Goal: Task Accomplishment & Management: Manage account settings

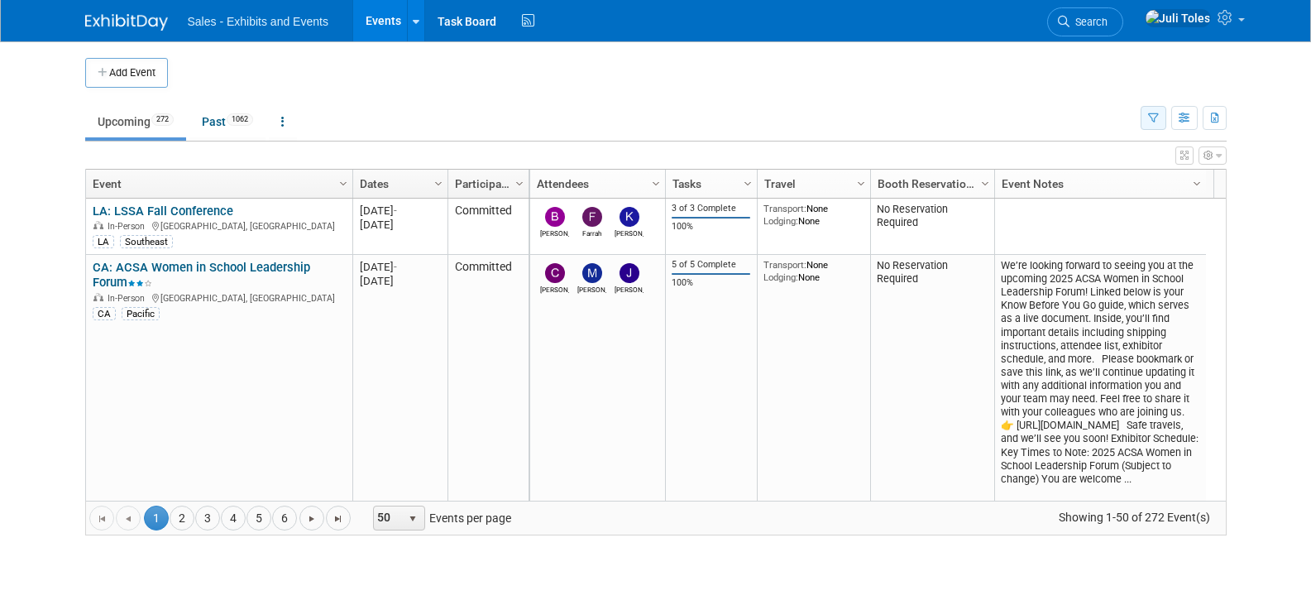
click at [1152, 117] on icon "button" at bounding box center [1153, 118] width 11 height 11
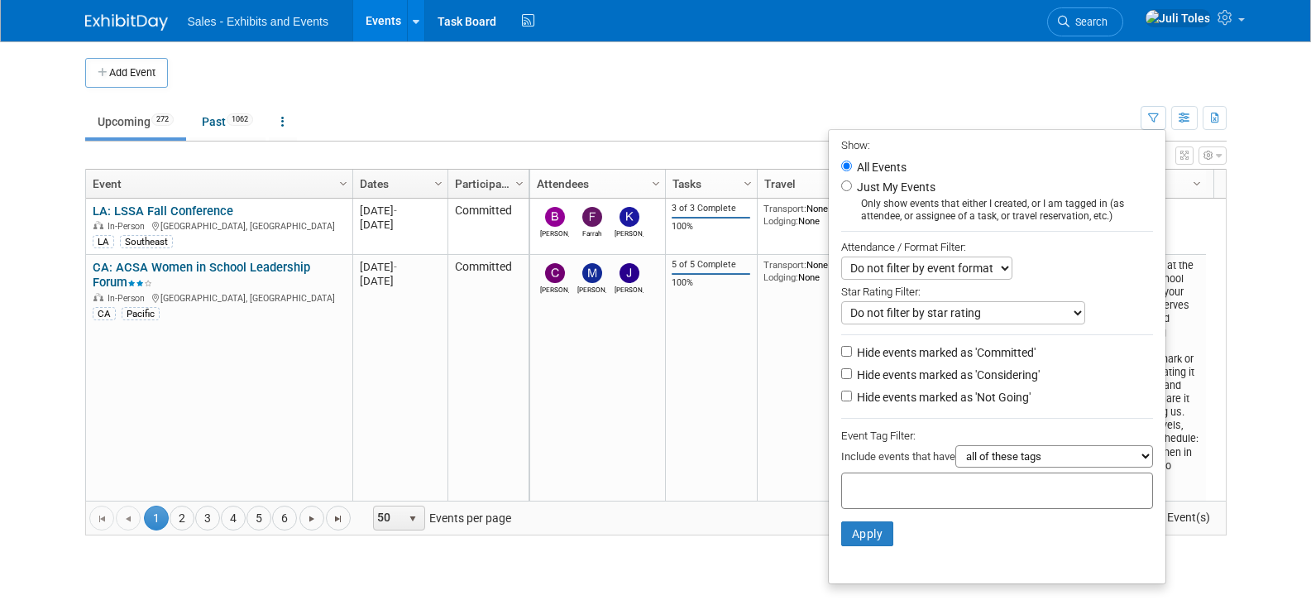
click at [1004, 497] on div at bounding box center [997, 490] width 312 height 36
type input "ca"
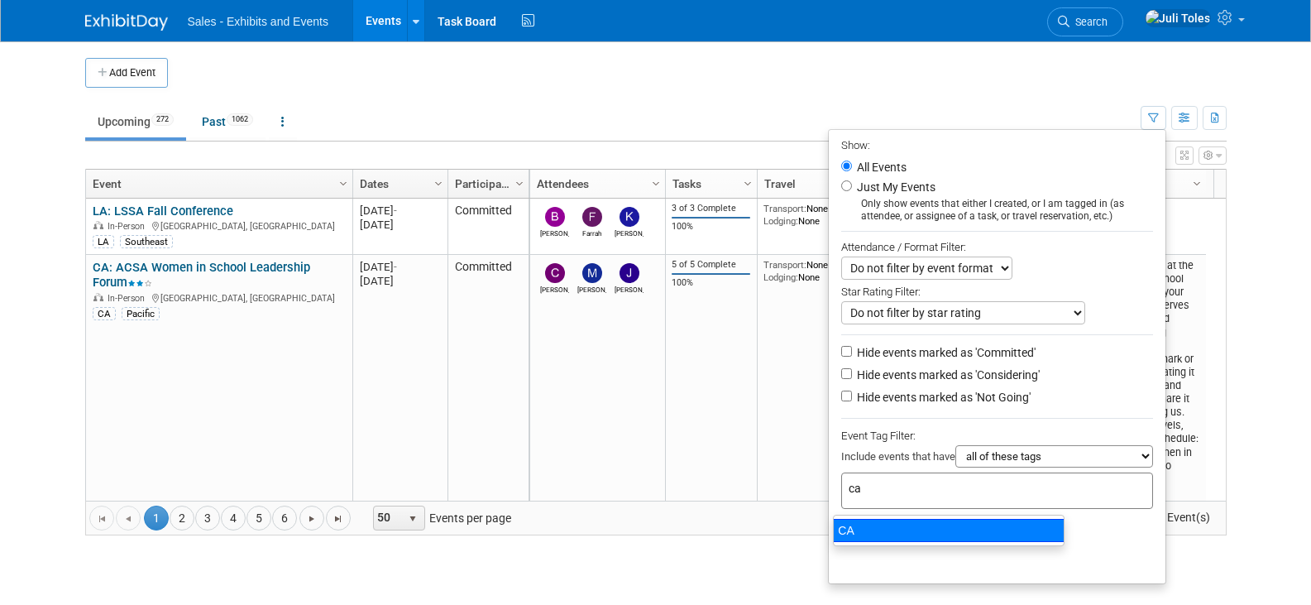
click at [857, 536] on div "CA" at bounding box center [949, 530] width 232 height 23
type input "CA"
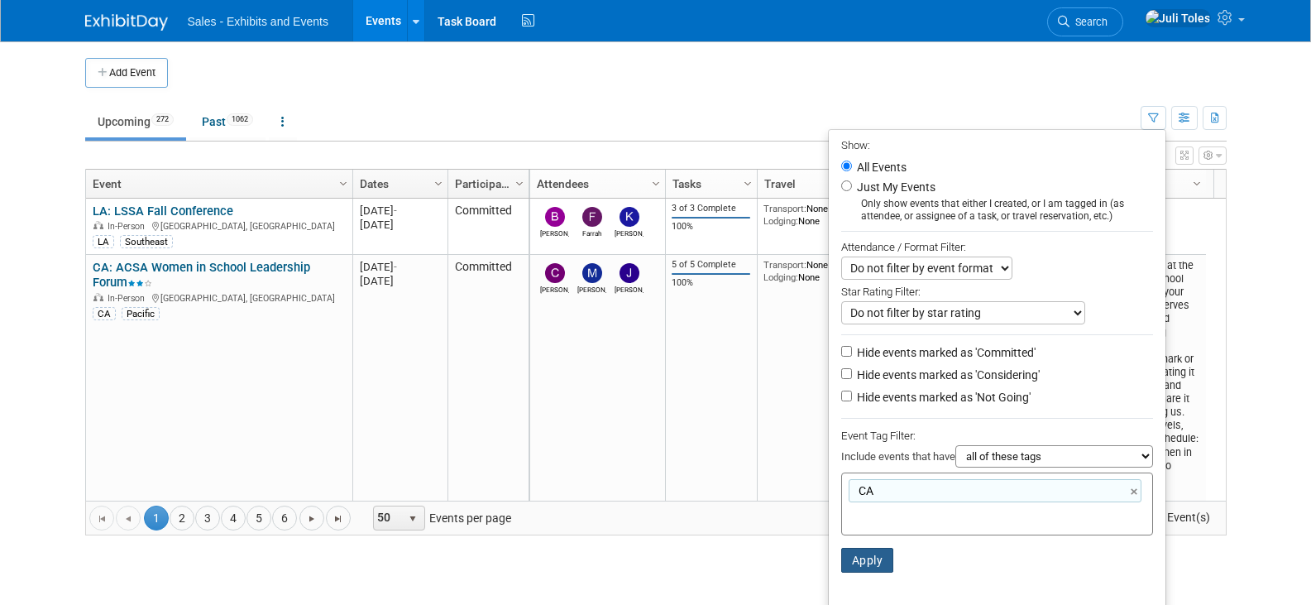
click at [859, 566] on button "Apply" at bounding box center [867, 560] width 53 height 25
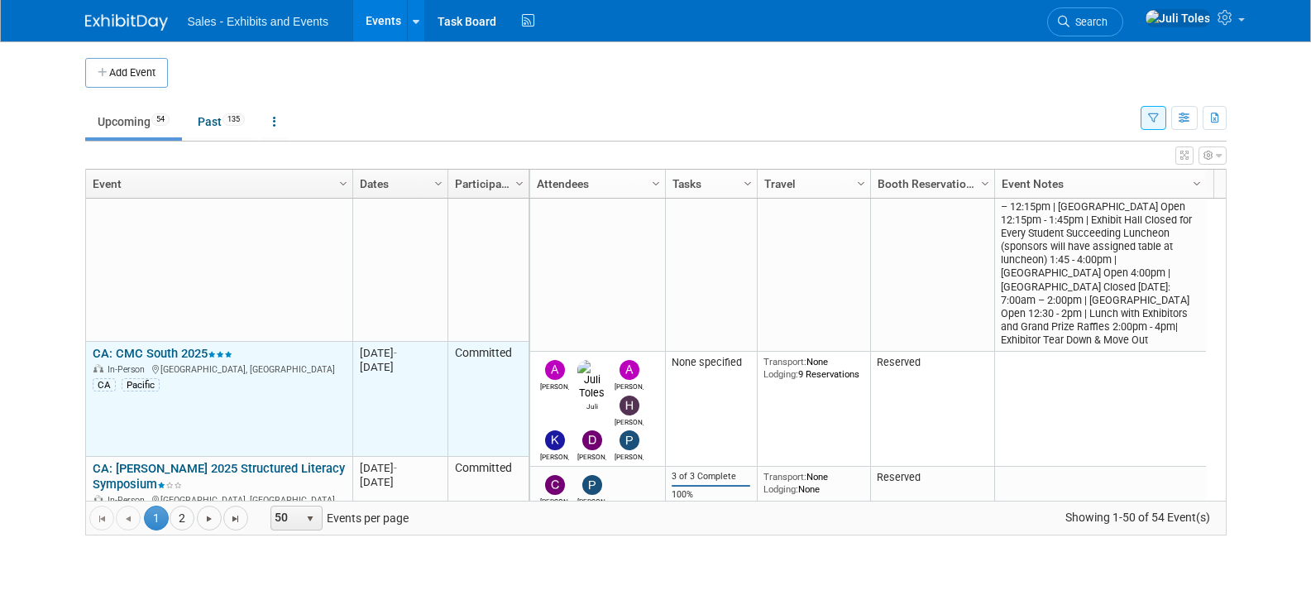
click at [148, 346] on link "CA: CMC South 2025" at bounding box center [163, 353] width 140 height 15
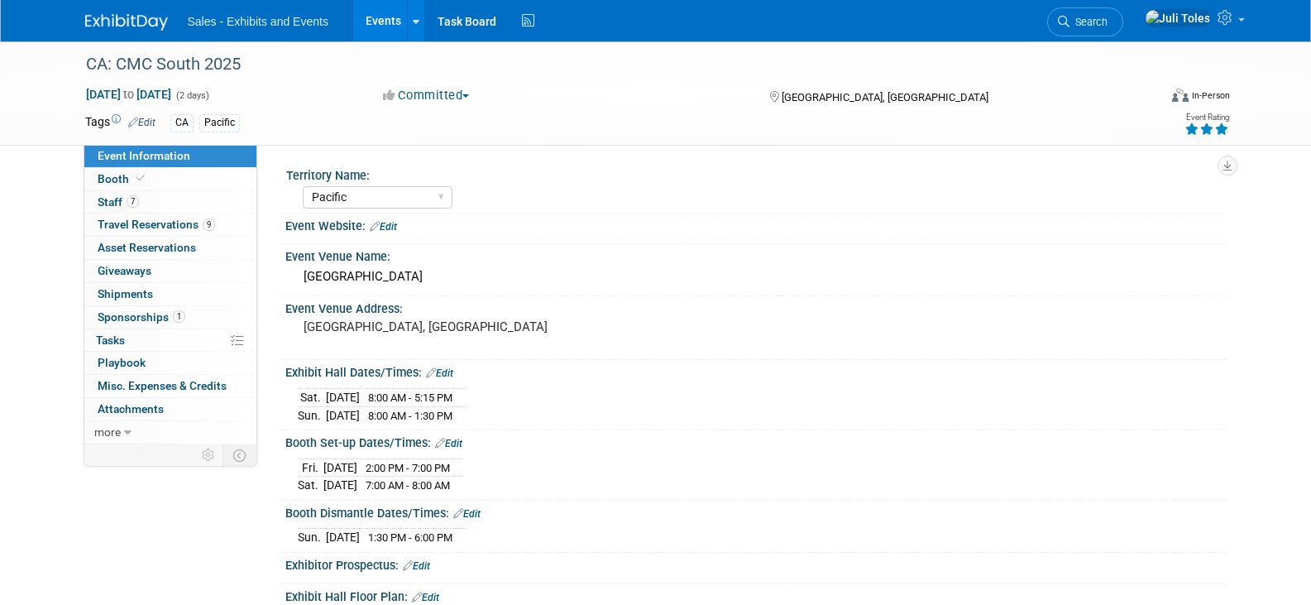
select select "Pacific"
click at [151, 225] on span "Travel Reservations 9" at bounding box center [156, 224] width 117 height 13
